Goal: Use online tool/utility: Utilize a website feature to perform a specific function

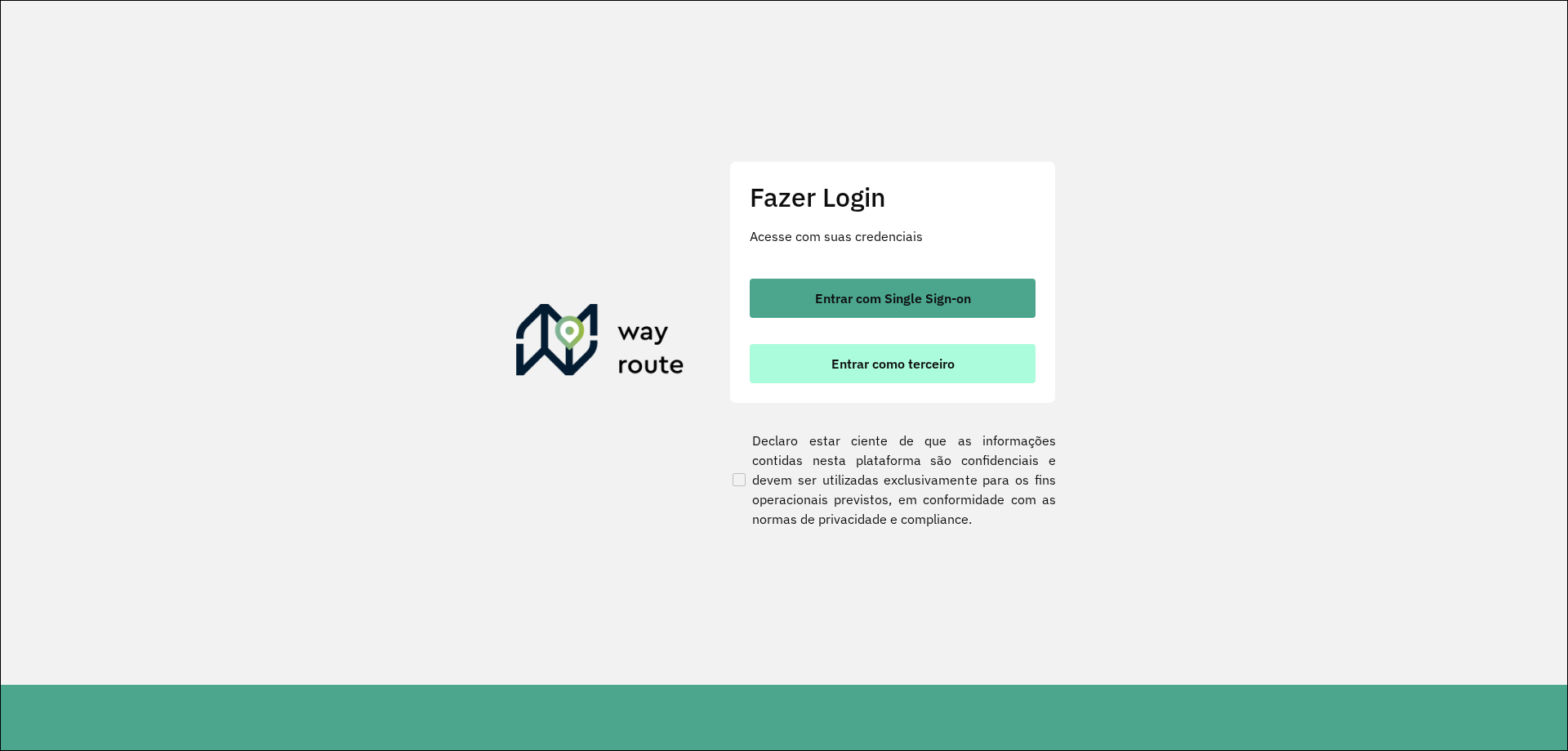
click at [890, 347] on button "Entrar como terceiro" at bounding box center [893, 363] width 286 height 39
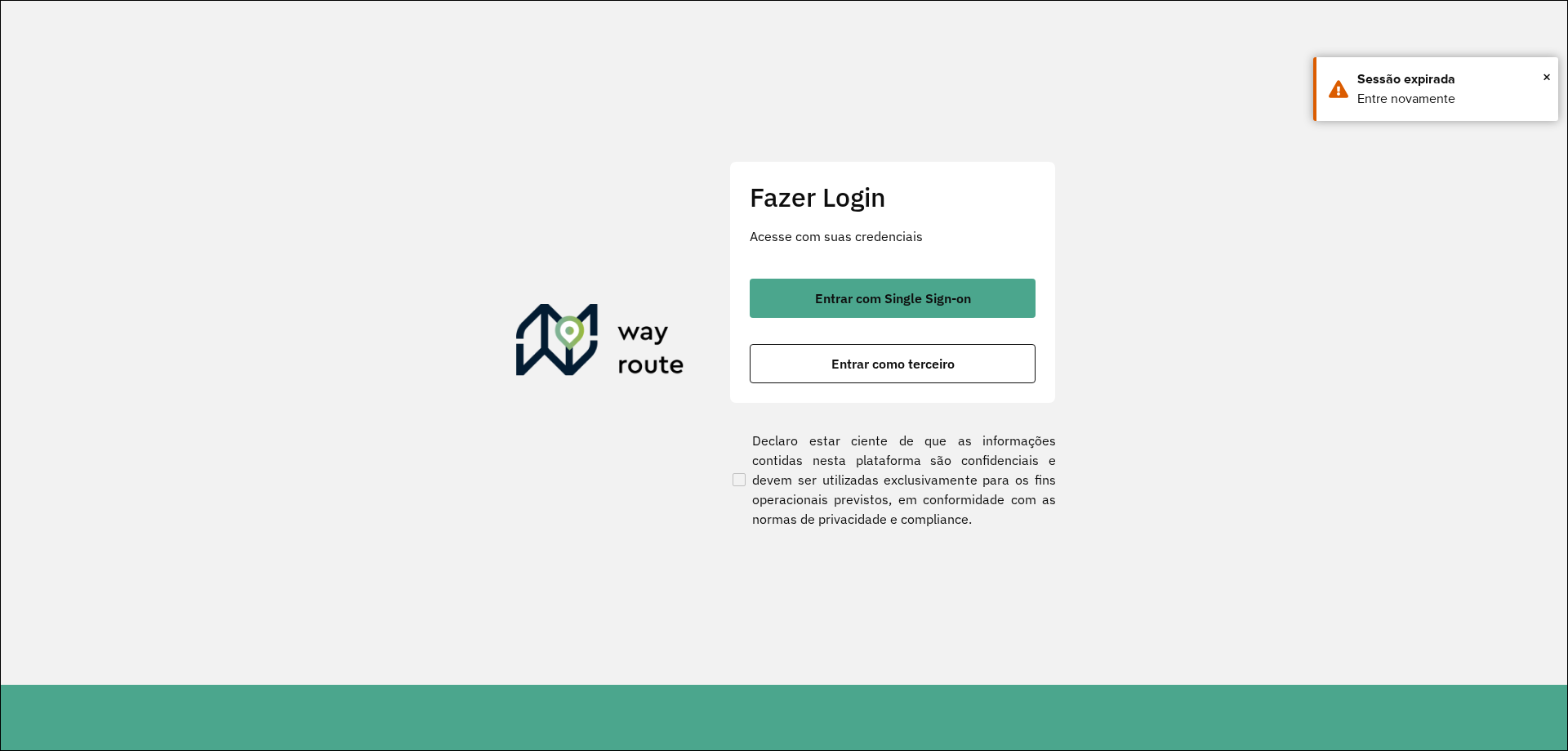
click at [867, 275] on div "Fazer Login Acesse com suas credenciais Entrar com Single Sign-on Entrar como t…" at bounding box center [892, 281] width 327 height 241
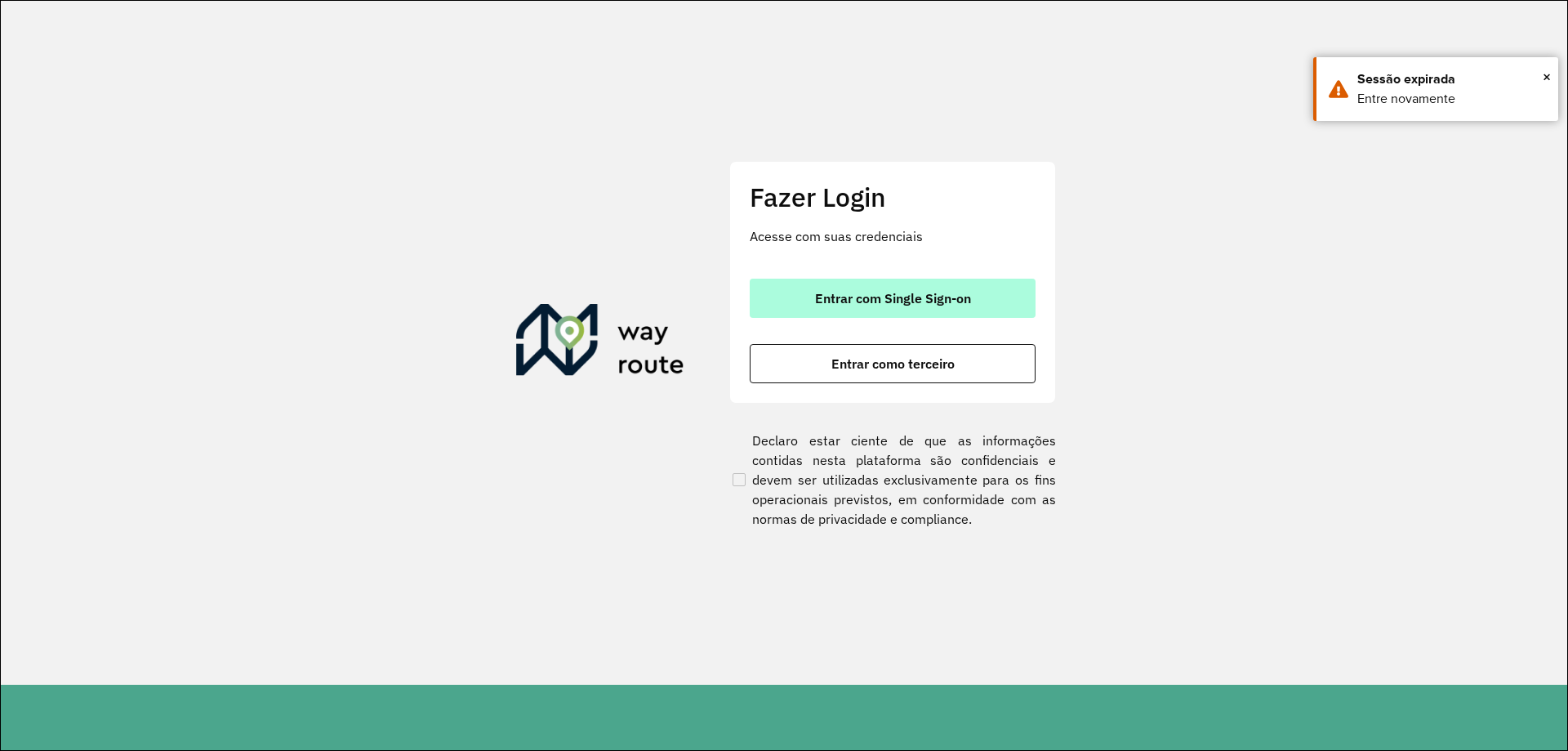
click at [871, 294] on span "Entrar com Single Sign-on" at bounding box center [893, 298] width 156 height 13
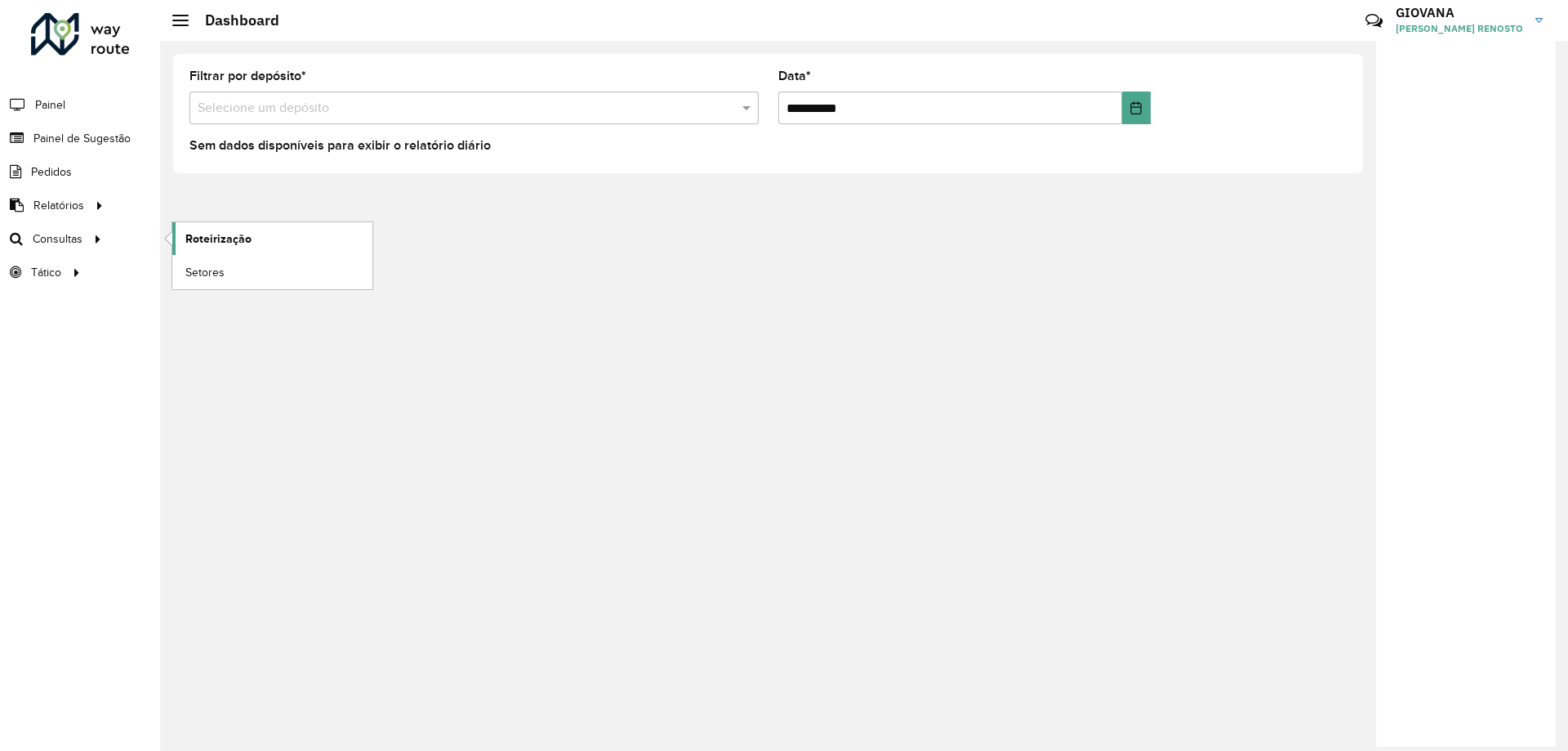
click at [233, 242] on span "Roteirização" at bounding box center [218, 238] width 67 height 17
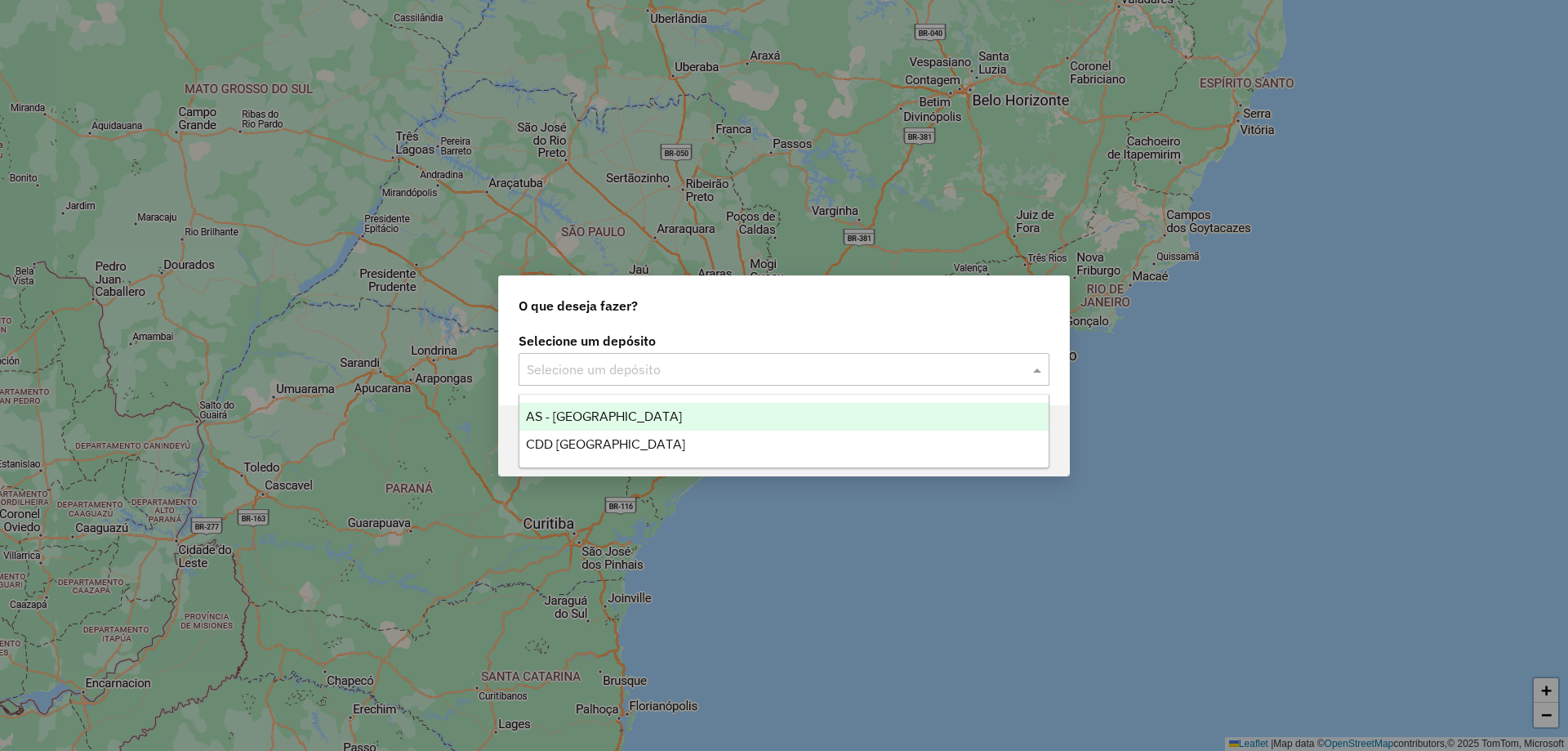
click at [693, 382] on div "Selecione um depósito" at bounding box center [784, 369] width 531 height 33
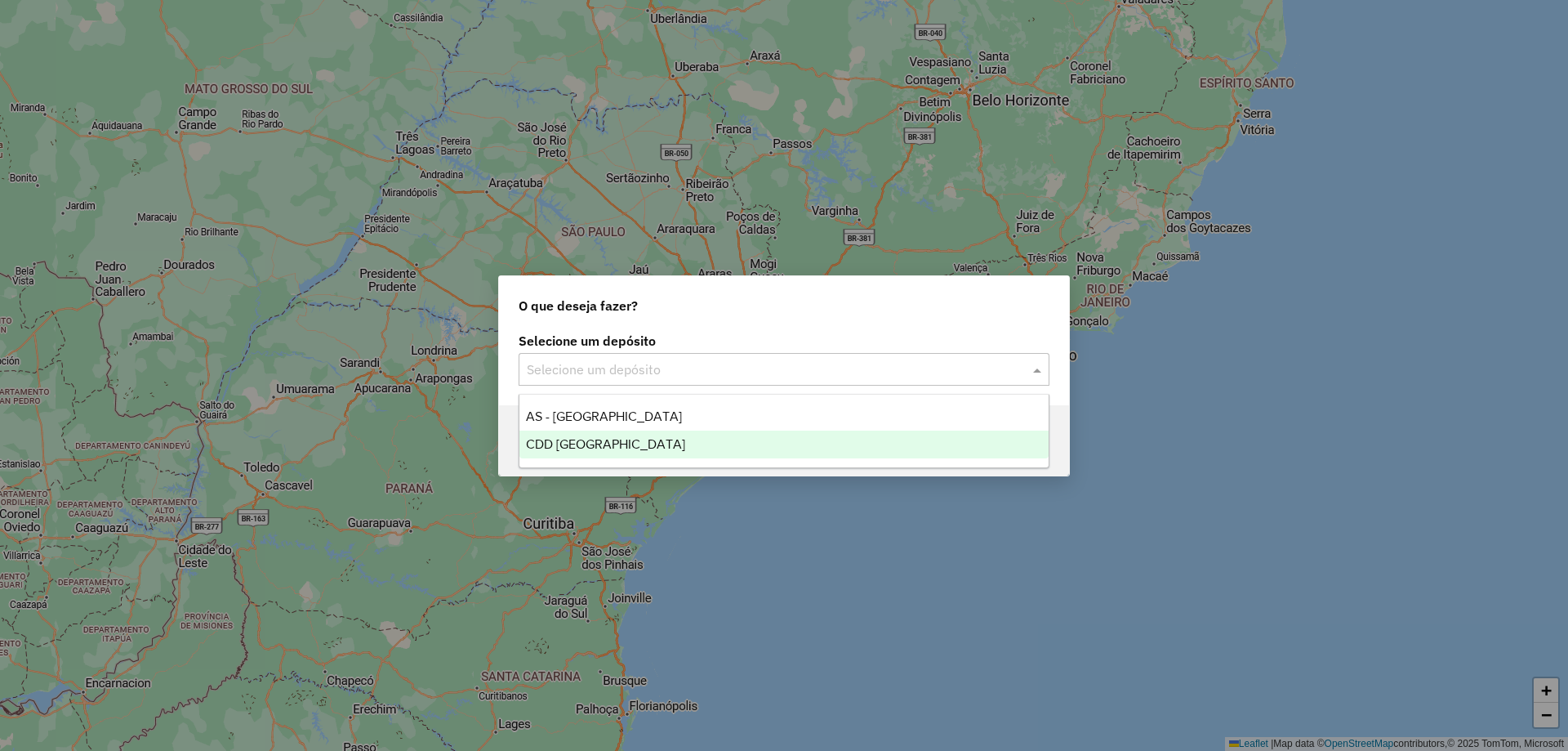
click at [607, 451] on div "CDD [GEOGRAPHIC_DATA]" at bounding box center [784, 444] width 529 height 28
